Goal: Find specific page/section: Find specific page/section

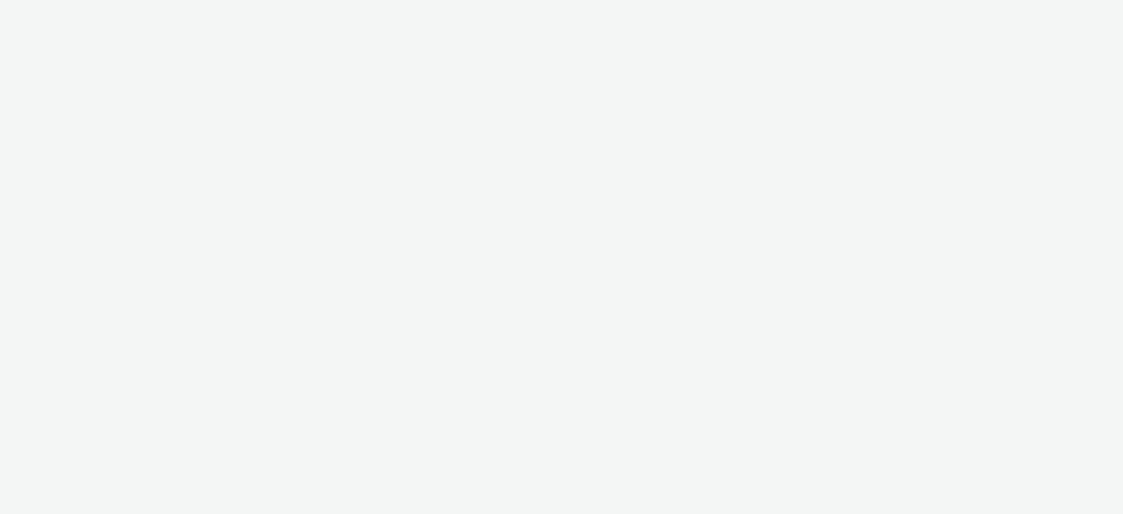
select select "8a3f6d77-30ca-4ef5-b621-f995745b8c1c"
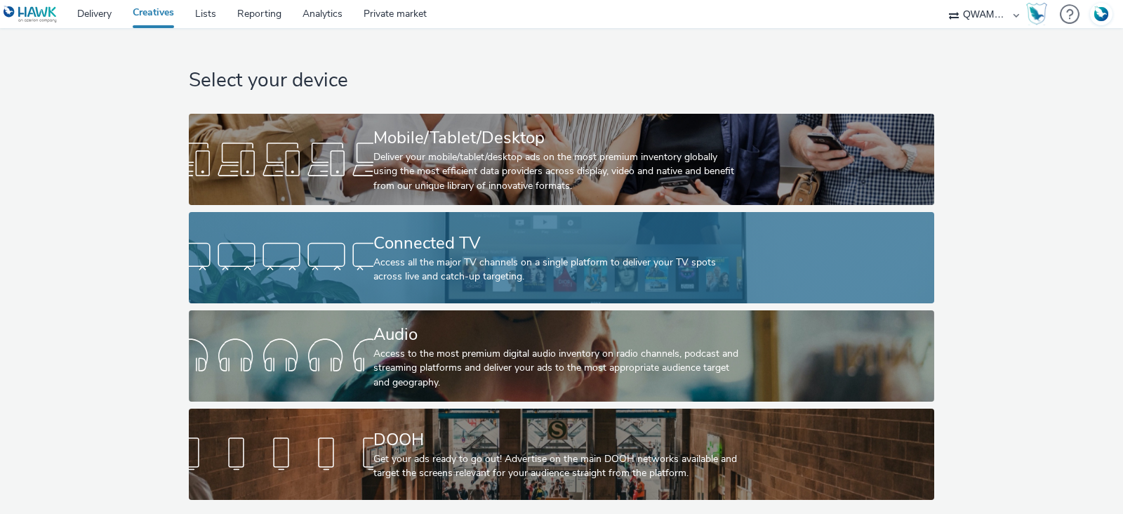
click at [403, 245] on div "Connected TV" at bounding box center [558, 243] width 370 height 25
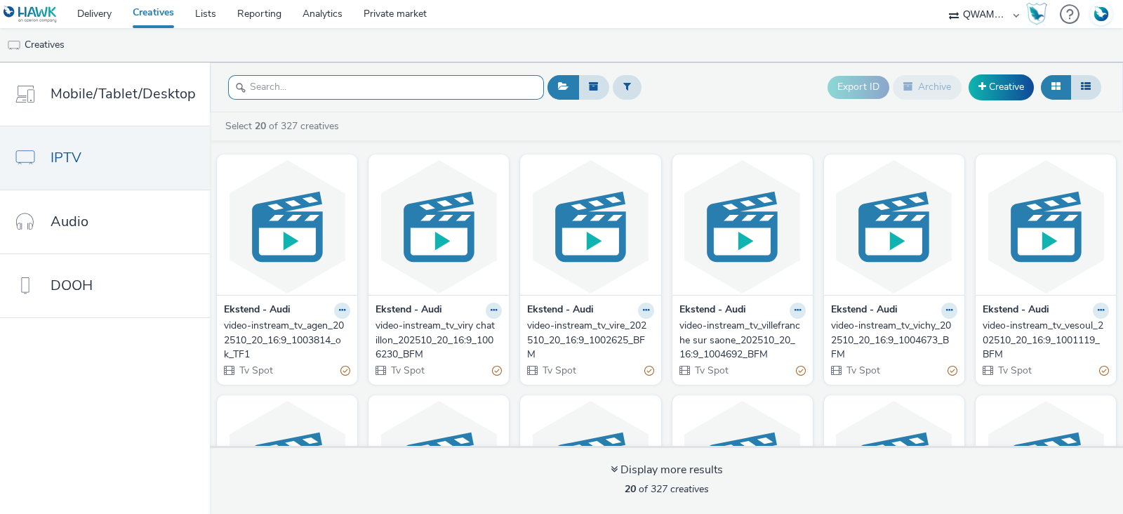
click at [339, 93] on input "text" at bounding box center [386, 87] width 316 height 25
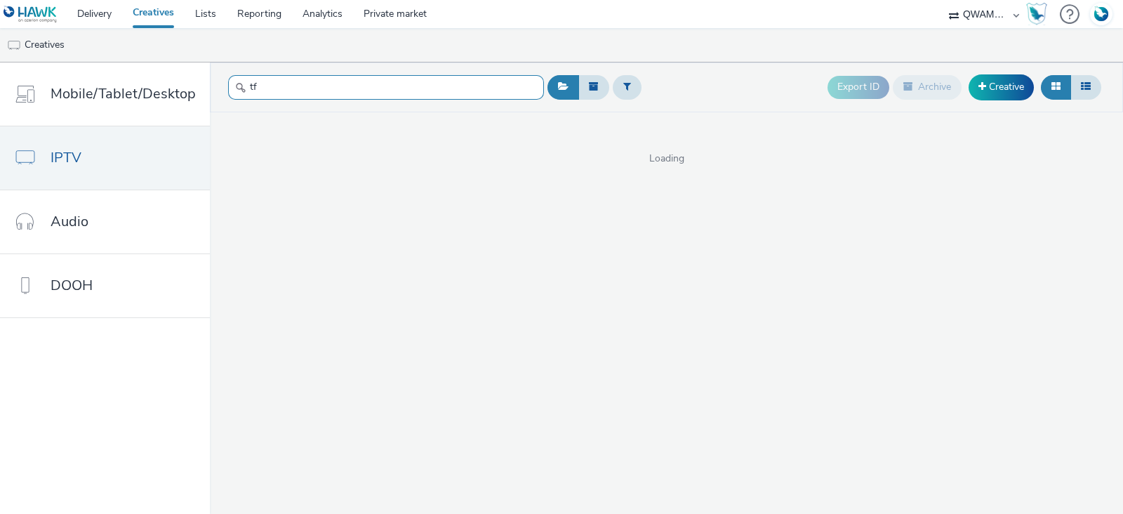
type input "t"
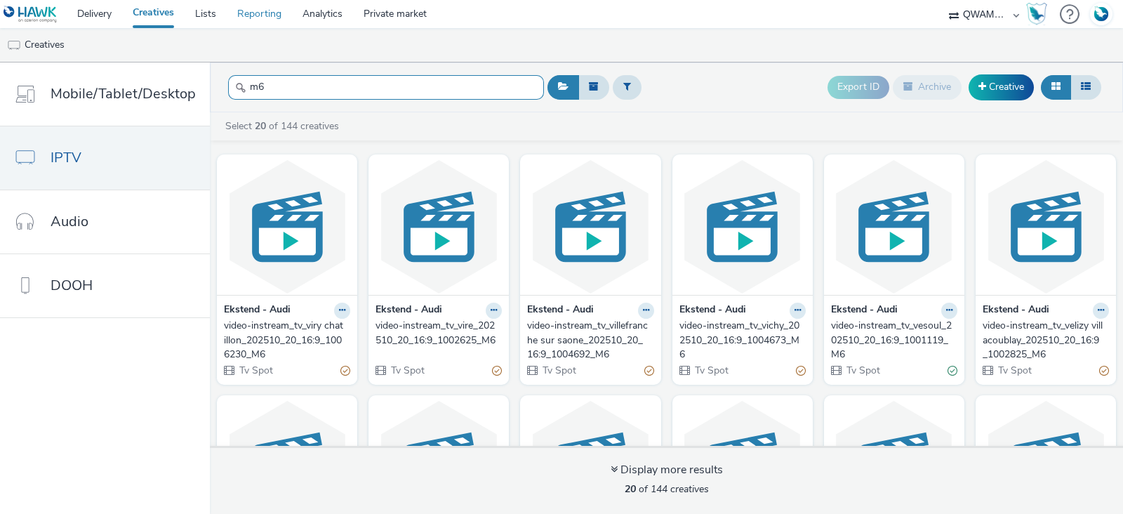
type input "m6"
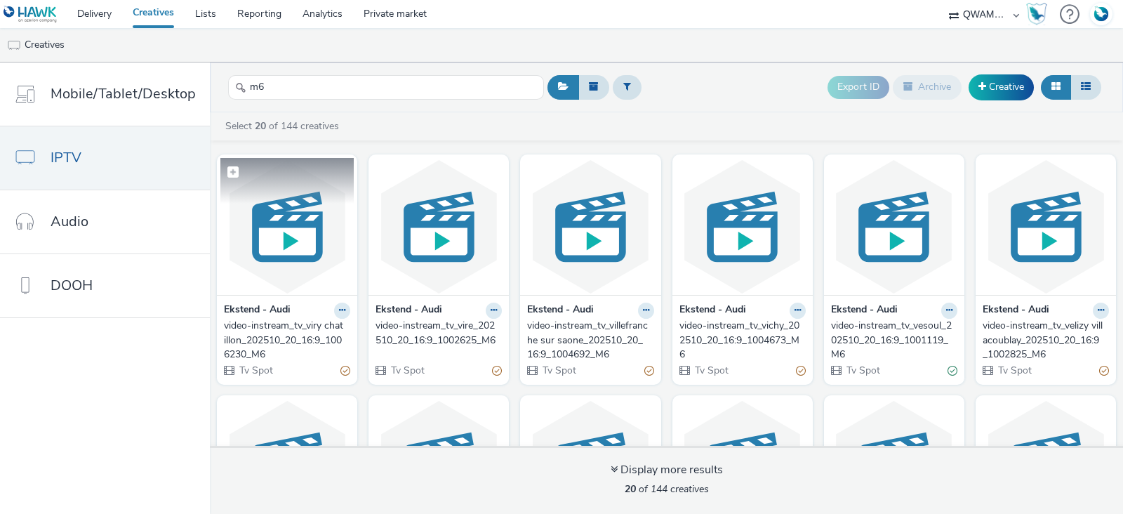
click at [277, 230] on img at bounding box center [286, 226] width 133 height 137
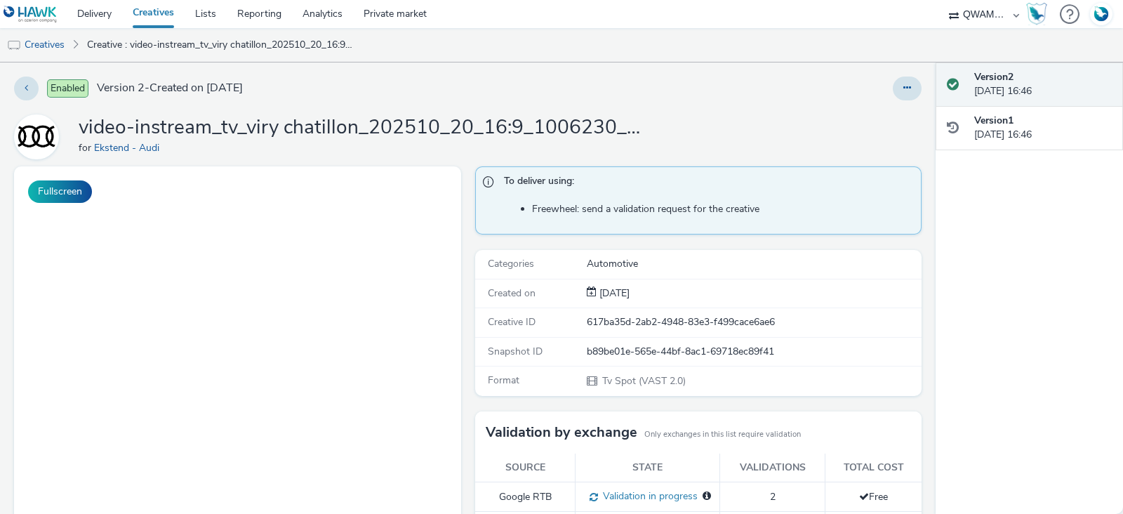
scroll to position [1, 0]
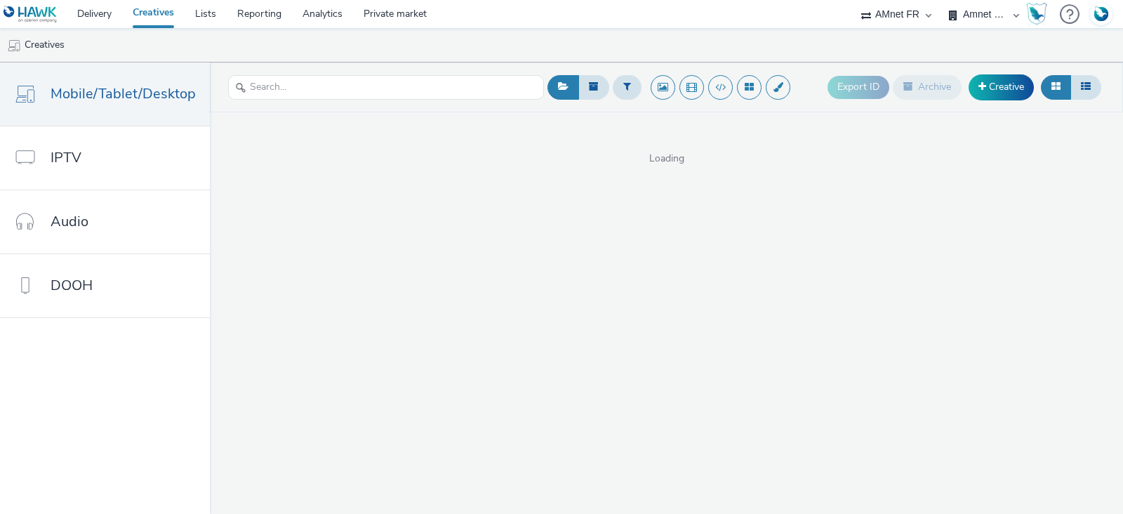
select select "74ee30ea-faea-4dd3-a1ad-716b3210ee10"
select select "ed86ec94-e5cc-4656-947e-a83427878125"
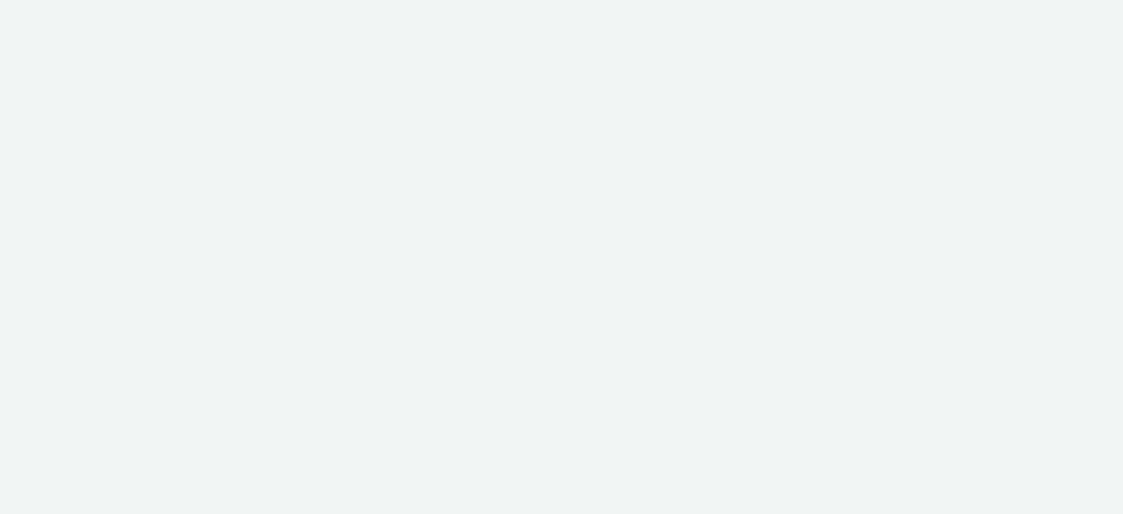
select select "74ee30ea-faea-4dd3-a1ad-716b3210ee10"
